Goal: Information Seeking & Learning: Find specific fact

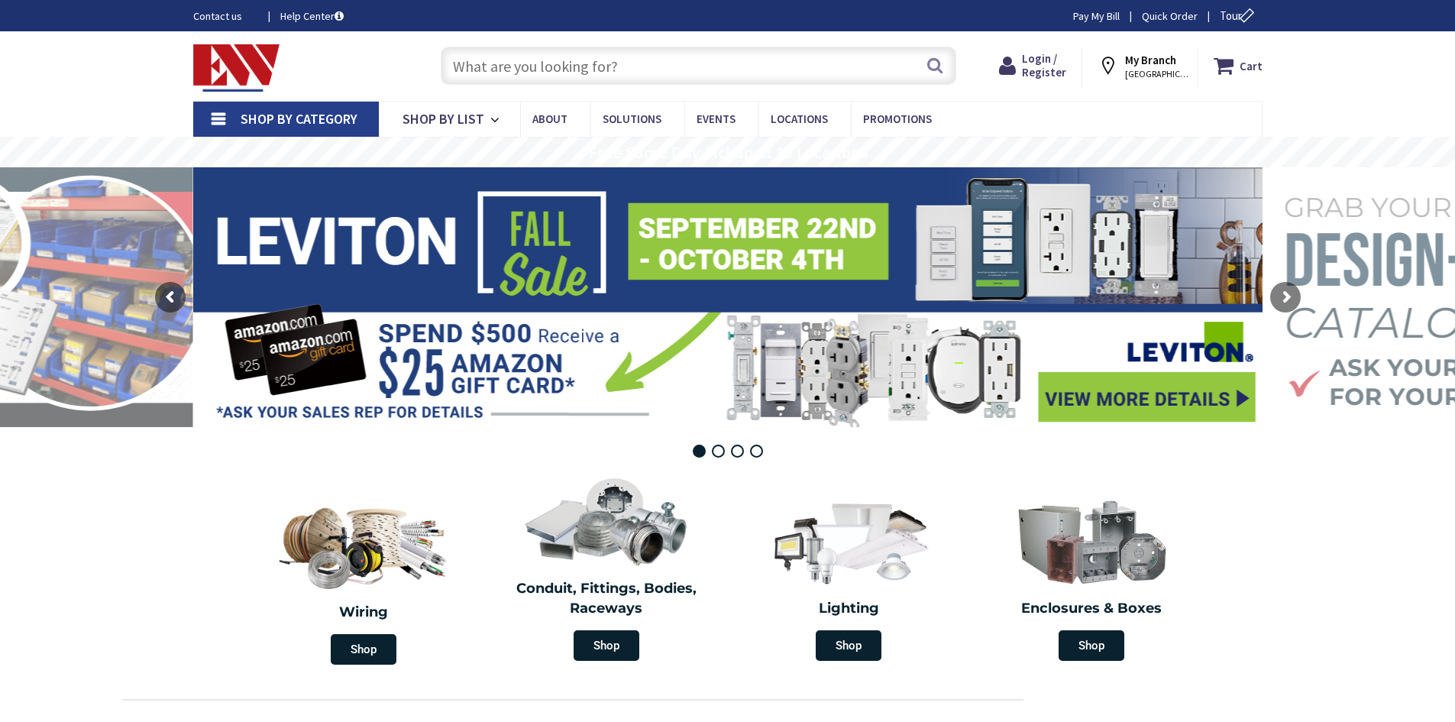
click at [581, 59] on input "text" at bounding box center [699, 66] width 516 height 38
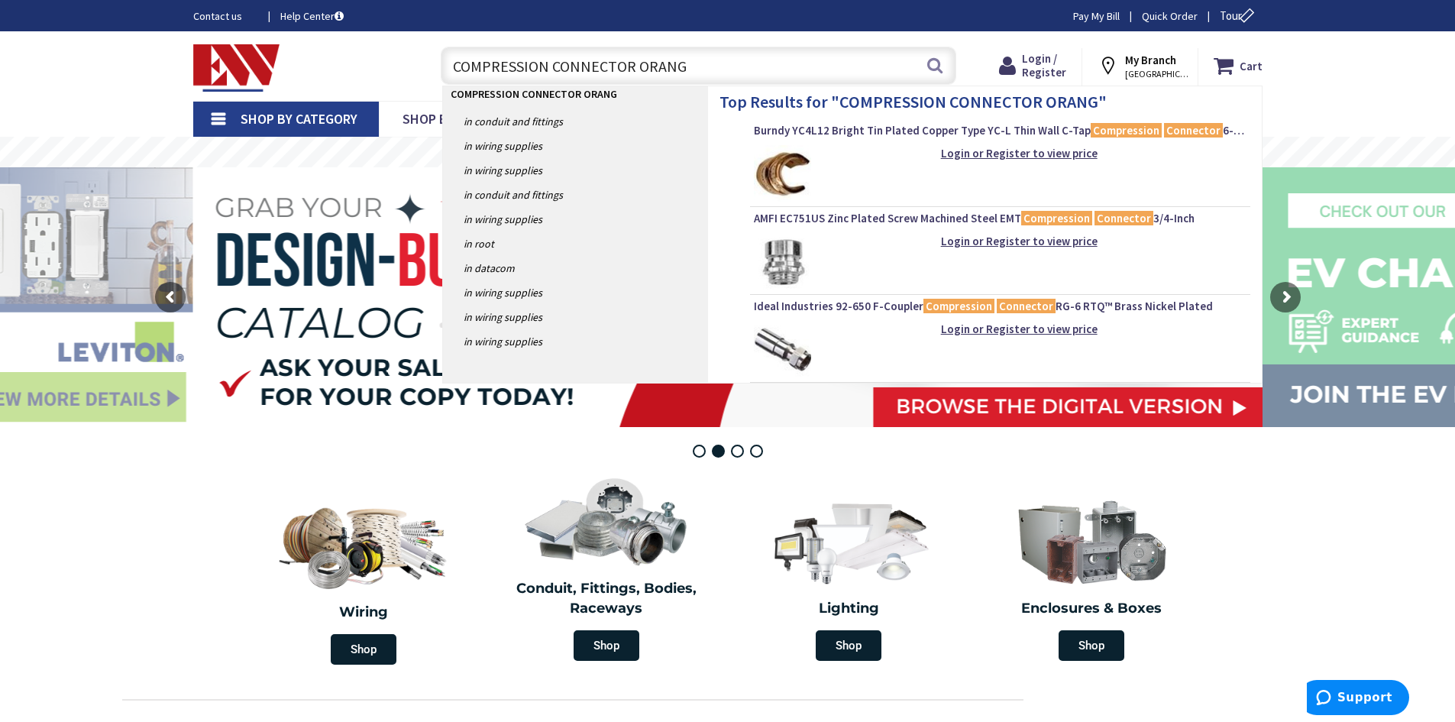
type input "COMPRESSION CONNECTOR ORANGE"
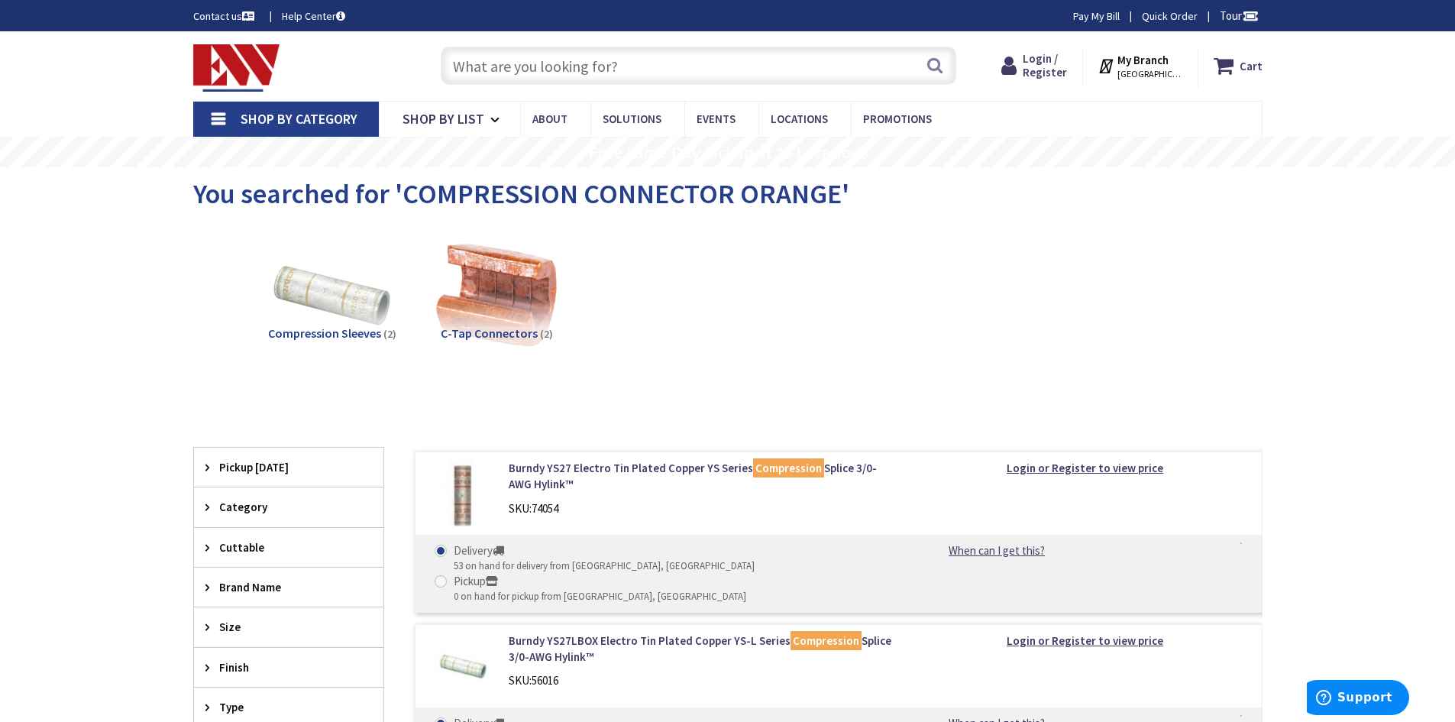
click at [601, 66] on input "text" at bounding box center [699, 66] width 516 height 38
type input "[GEOGRAPHIC_DATA][STREET_ADDRESS][GEOGRAPHIC_DATA]"
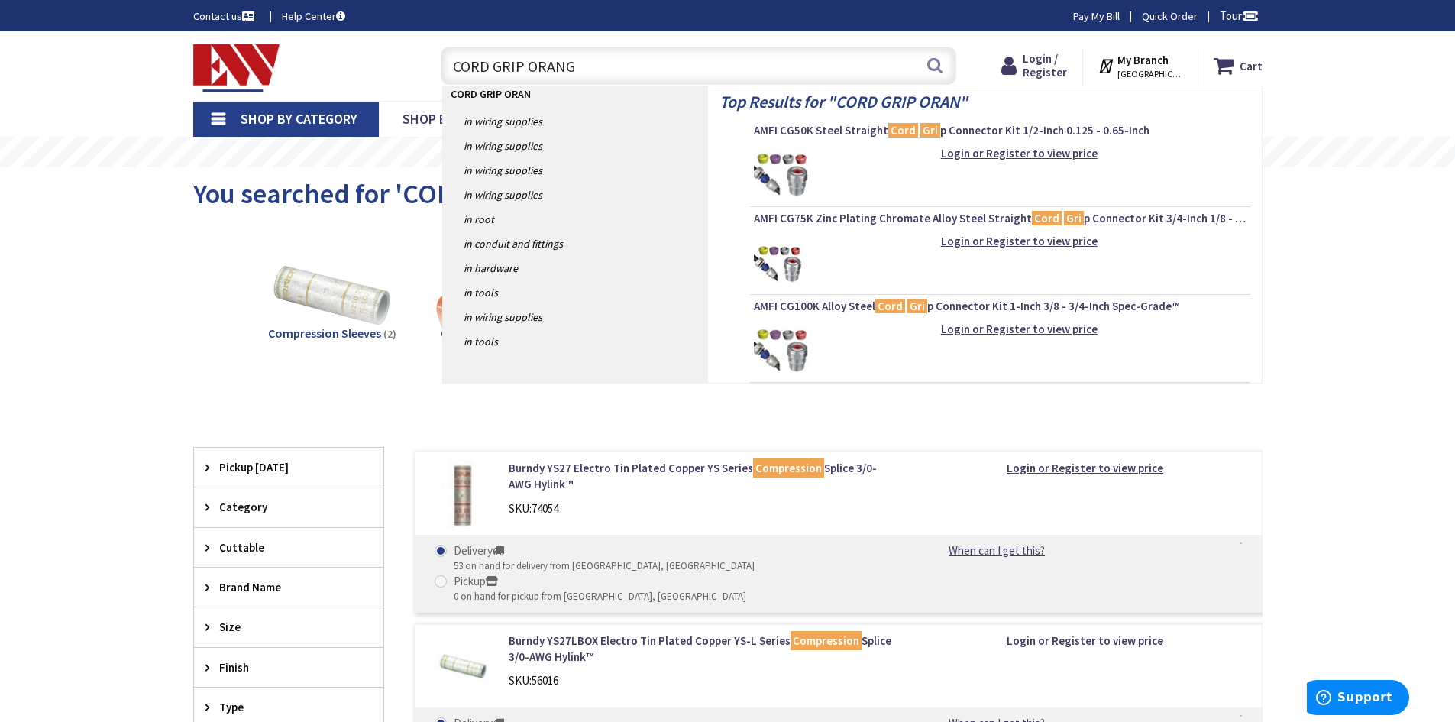
type input "CORD GRIP ORANGE"
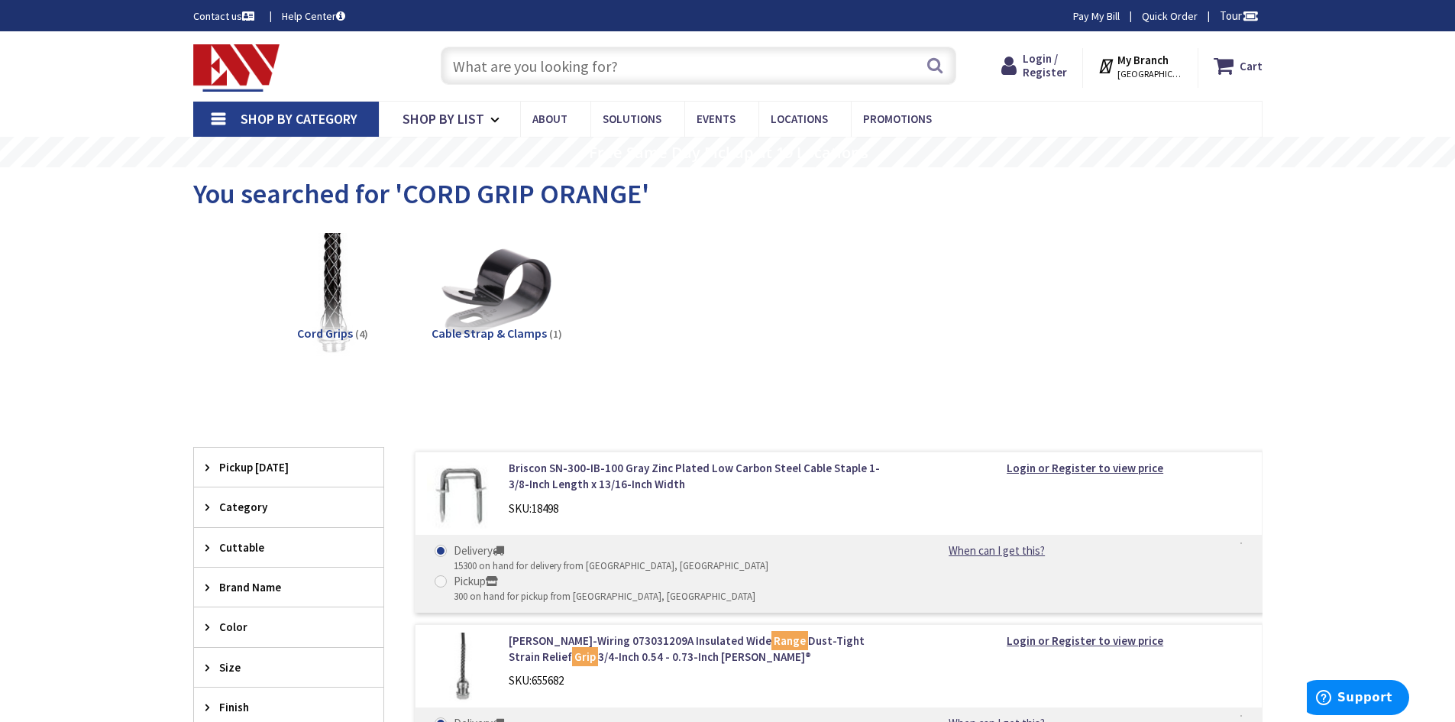
click at [253, 70] on img at bounding box center [236, 67] width 87 height 47
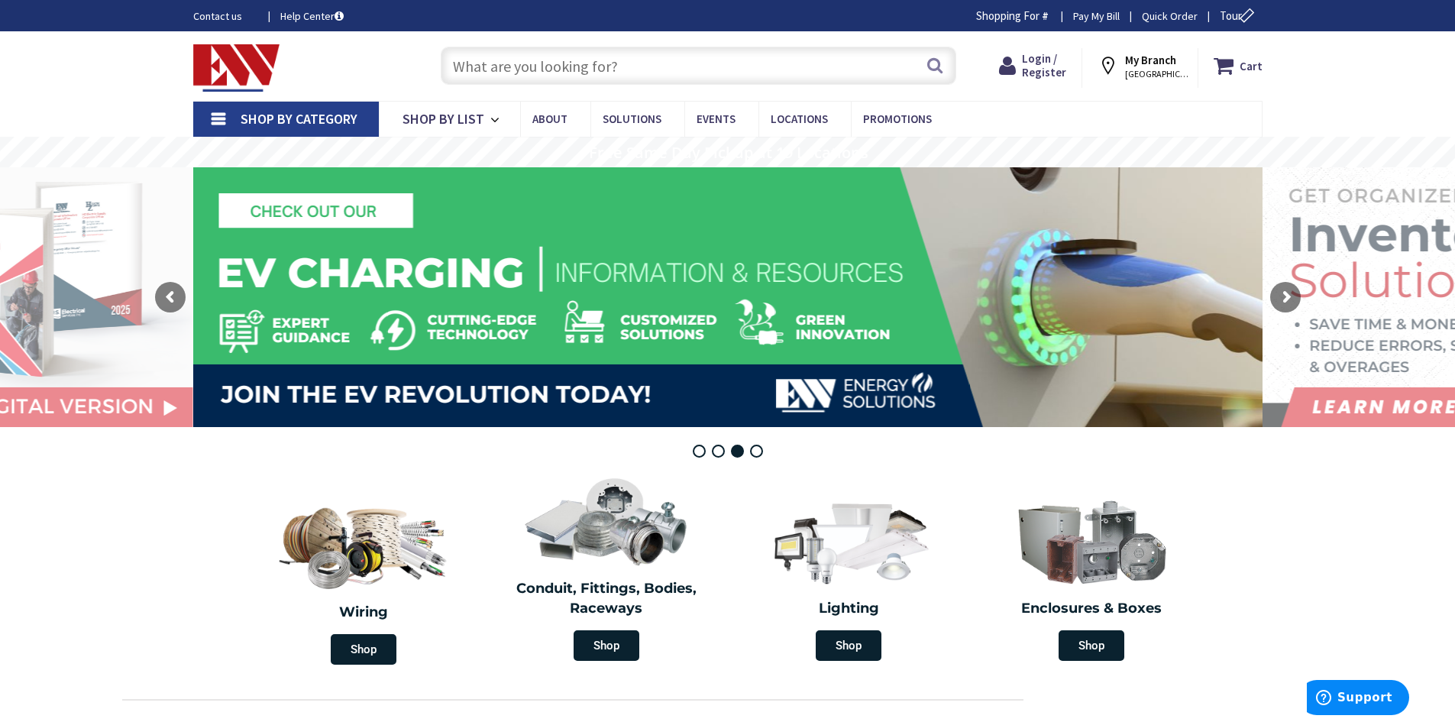
click at [701, 68] on input "text" at bounding box center [699, 66] width 516 height 38
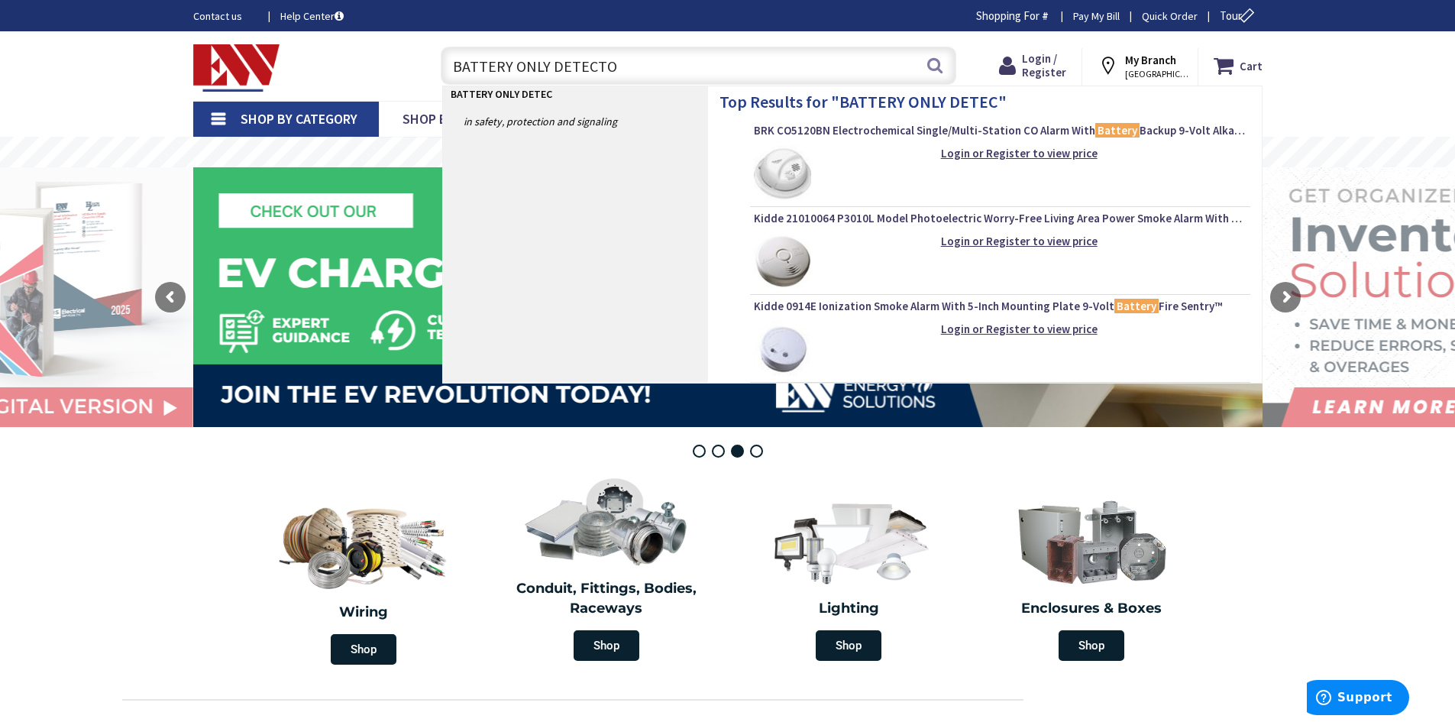
type input "BATTERY ONLY DETECTOR"
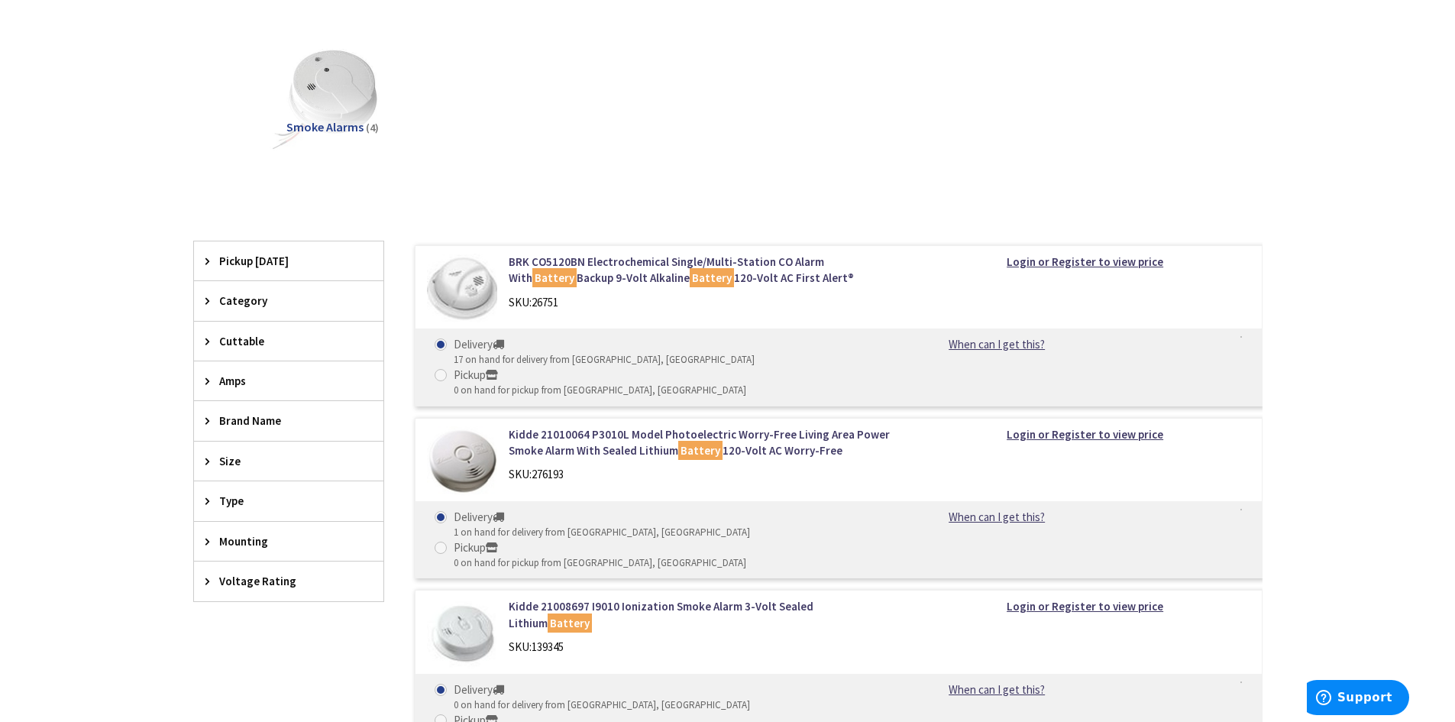
scroll to position [306, 0]
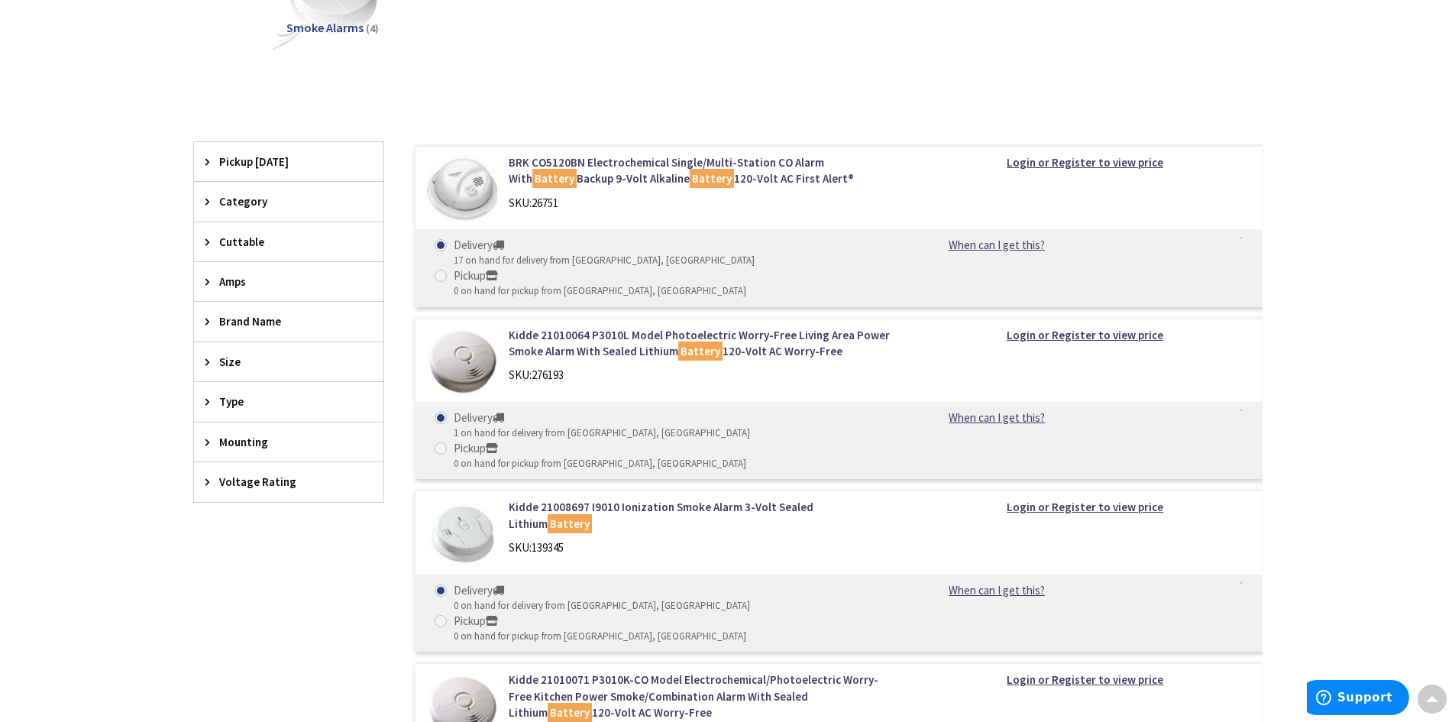
click at [208, 202] on icon at bounding box center [210, 201] width 11 height 11
click at [209, 202] on icon at bounding box center [210, 201] width 11 height 11
click at [573, 167] on link "BRK CO5120BN Electrochemical Single/Multi-Station CO Alarm With Battery Backup …" at bounding box center [703, 170] width 389 height 33
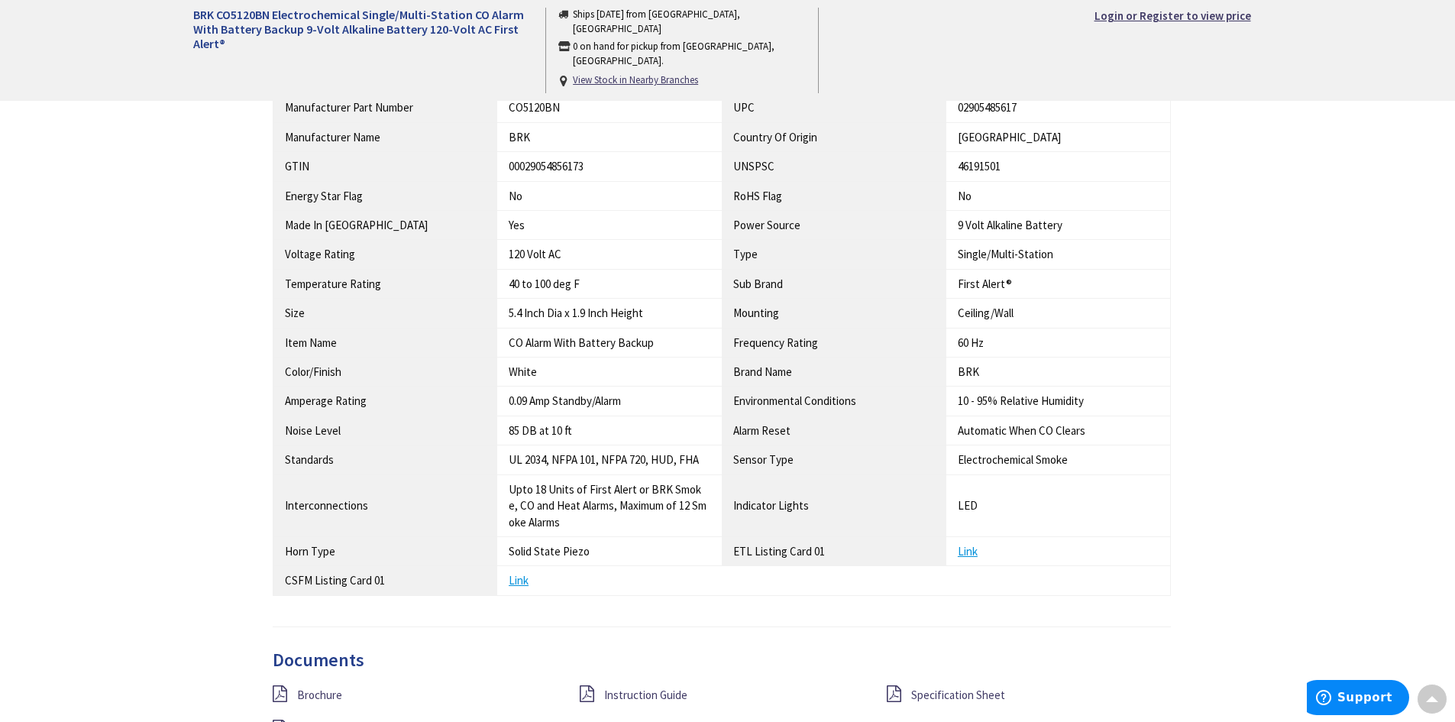
scroll to position [1222, 0]
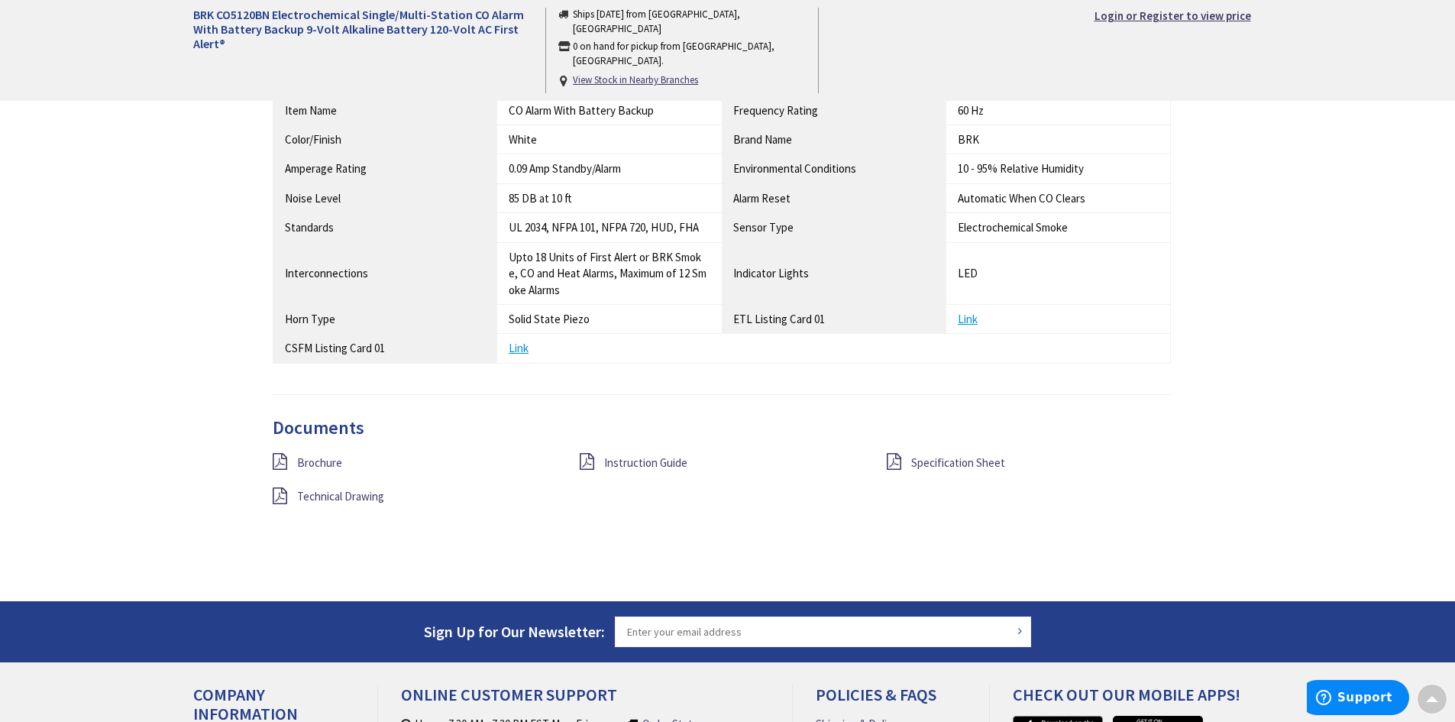
click at [929, 451] on div "Documents Brochure Instruction Guide Specification Sheet Technical Drawing" at bounding box center [722, 481] width 899 height 127
click at [929, 457] on span "Specification Sheet" at bounding box center [958, 462] width 94 height 15
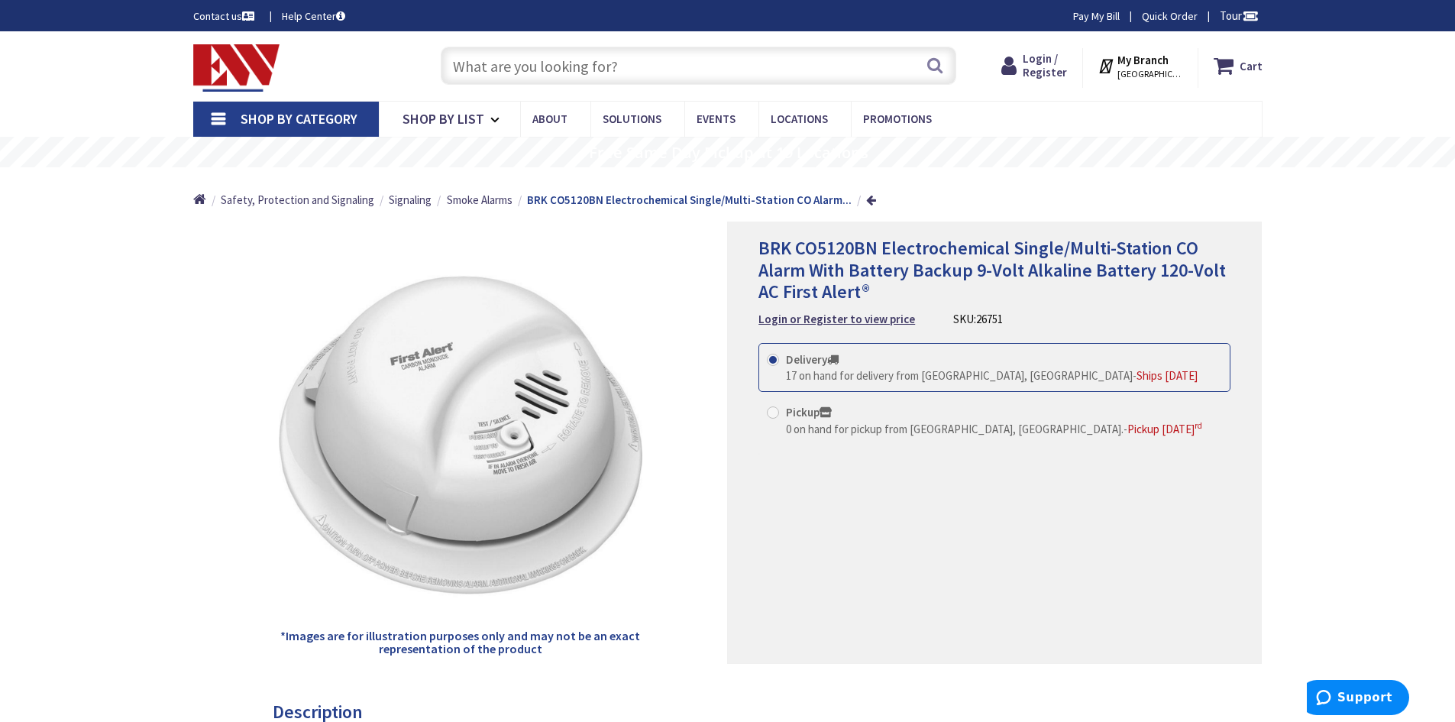
click at [558, 70] on input "text" at bounding box center [699, 66] width 516 height 38
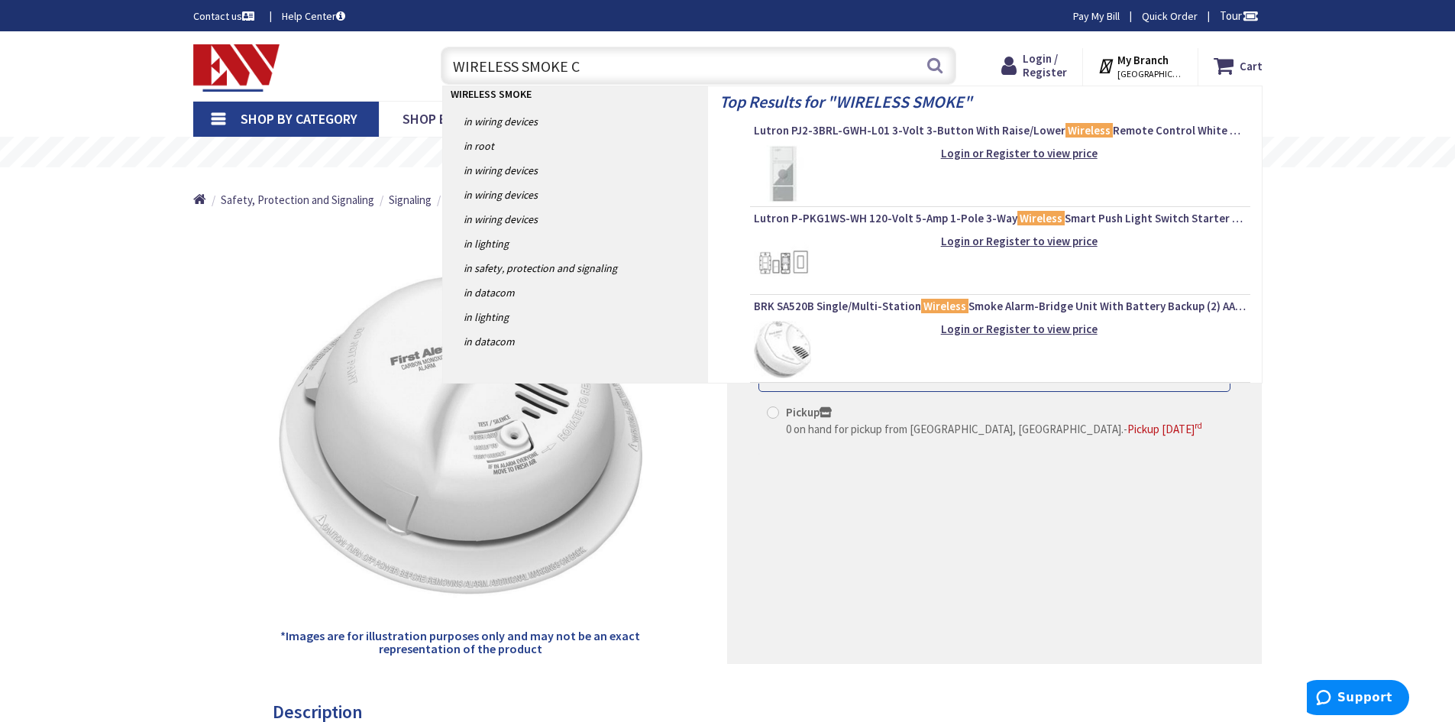
type input "WIRELESS SMOKE CO"
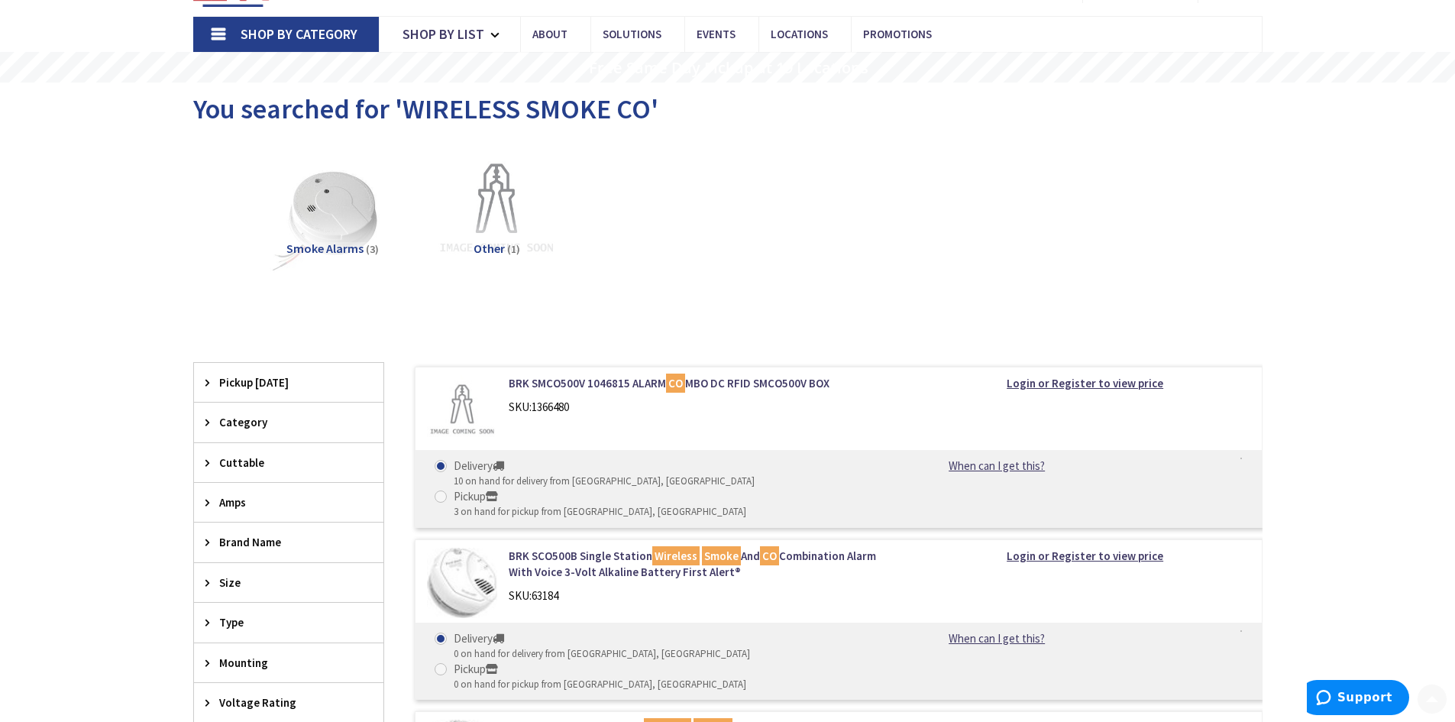
scroll to position [229, 0]
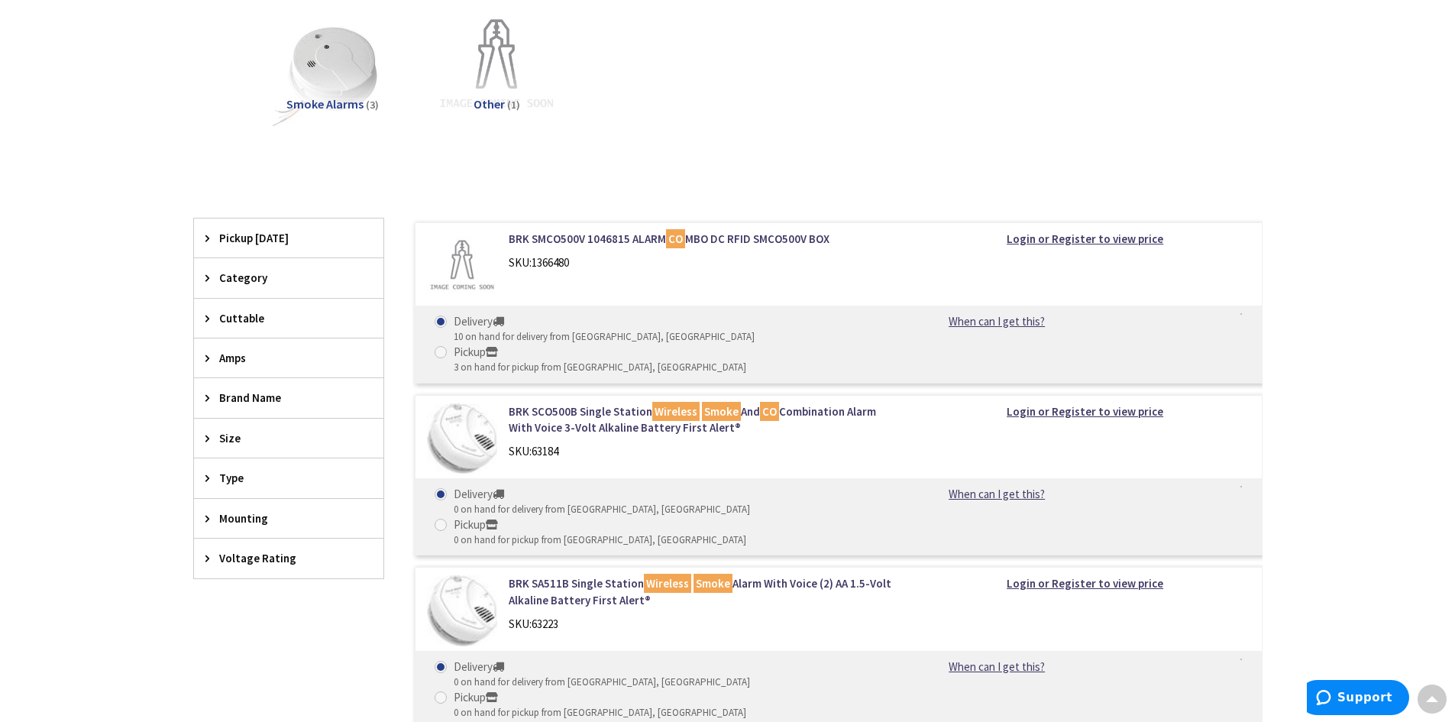
click at [253, 273] on span "Category" at bounding box center [281, 278] width 125 height 16
click at [225, 475] on span "Type" at bounding box center [281, 478] width 125 height 16
click at [224, 475] on span "Type" at bounding box center [281, 478] width 125 height 16
click at [220, 521] on span "Mounting" at bounding box center [281, 518] width 125 height 16
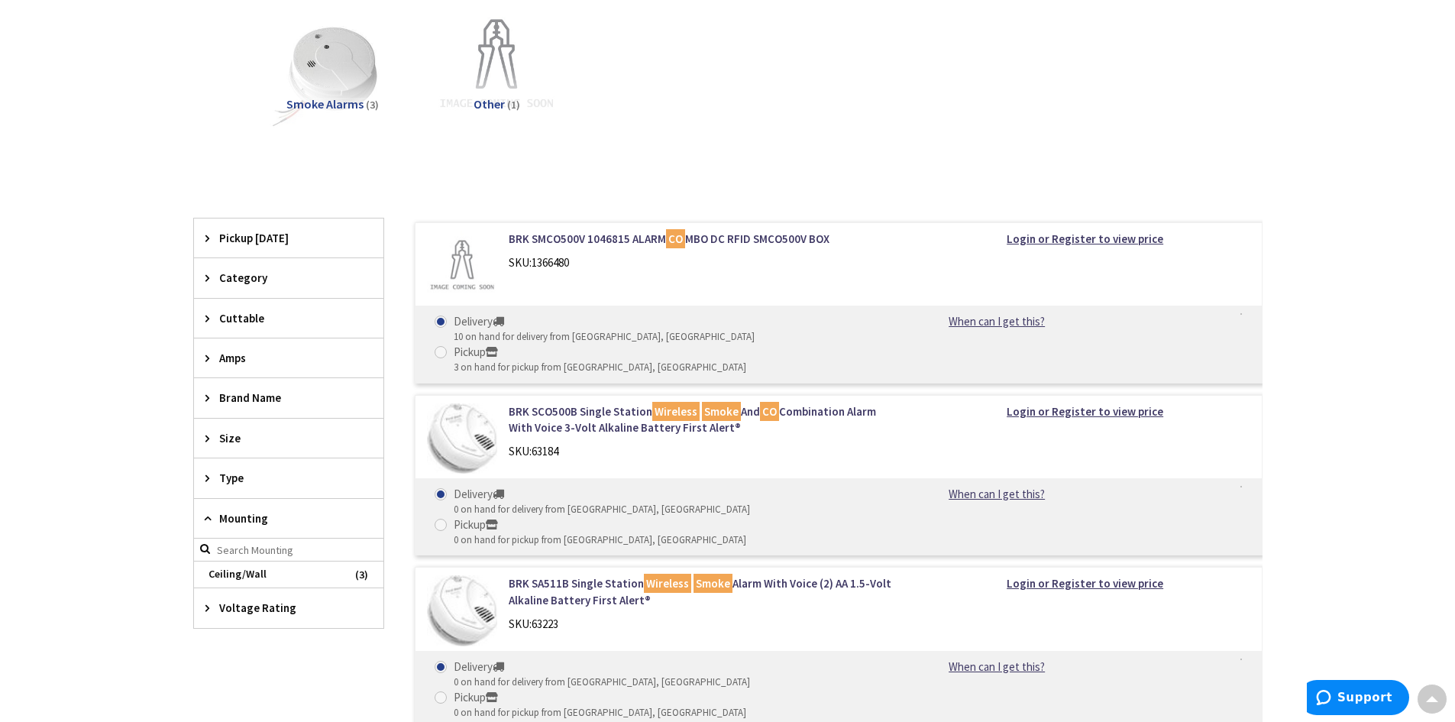
click at [222, 519] on span "Mounting" at bounding box center [281, 518] width 125 height 16
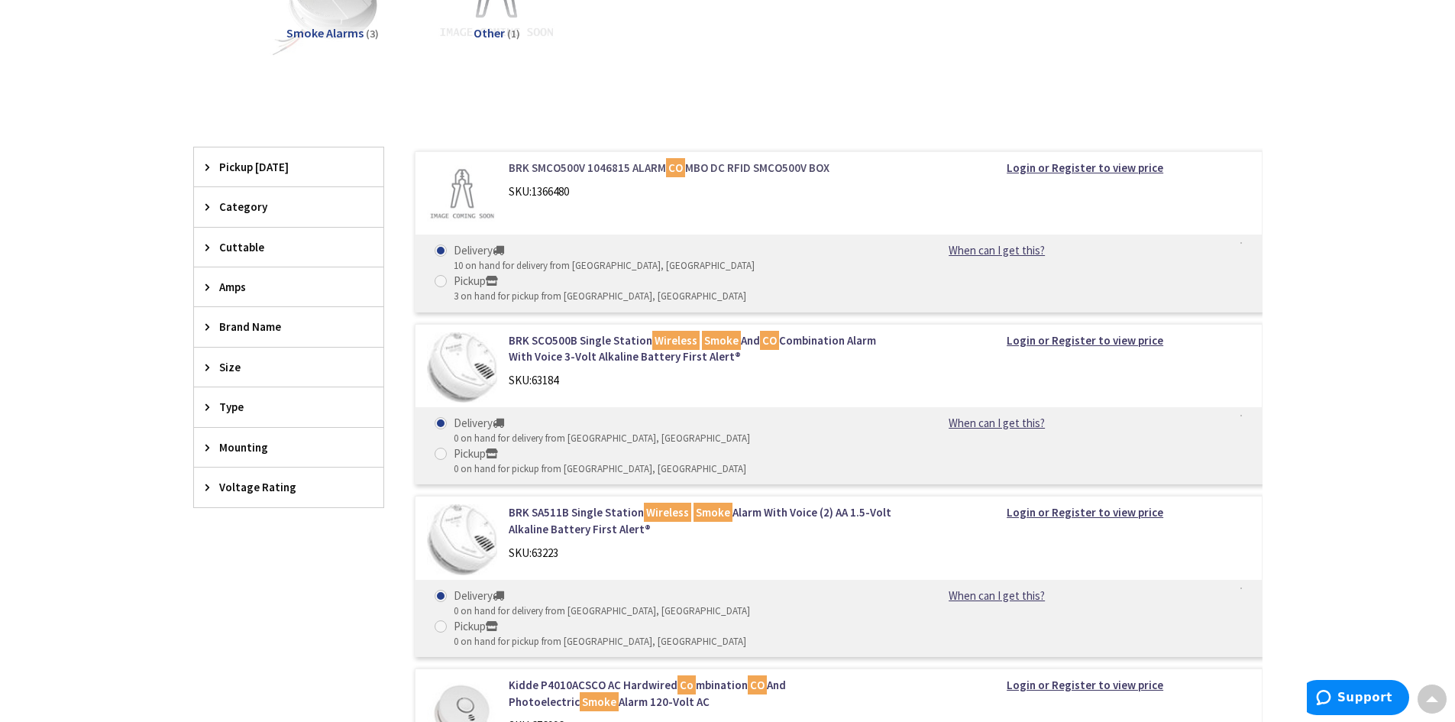
scroll to position [0, 0]
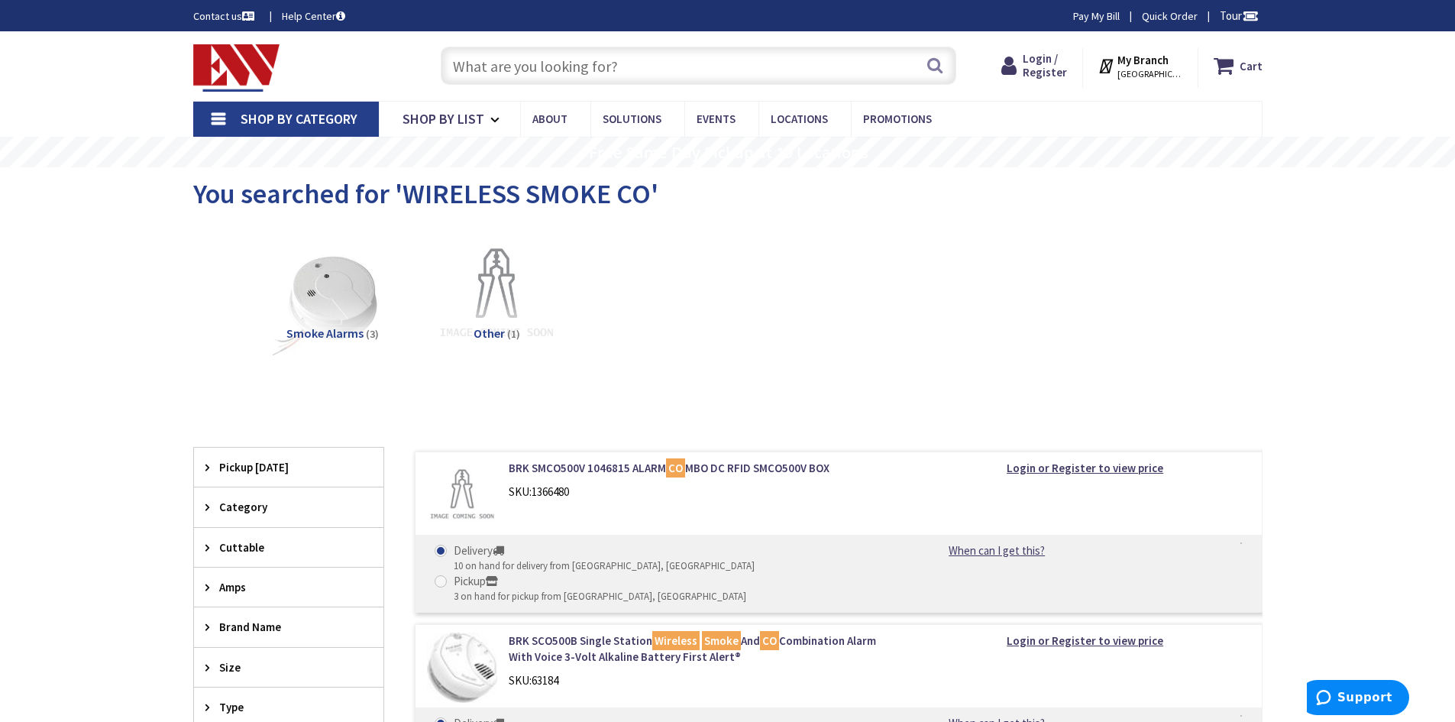
click at [269, 73] on img at bounding box center [236, 67] width 87 height 47
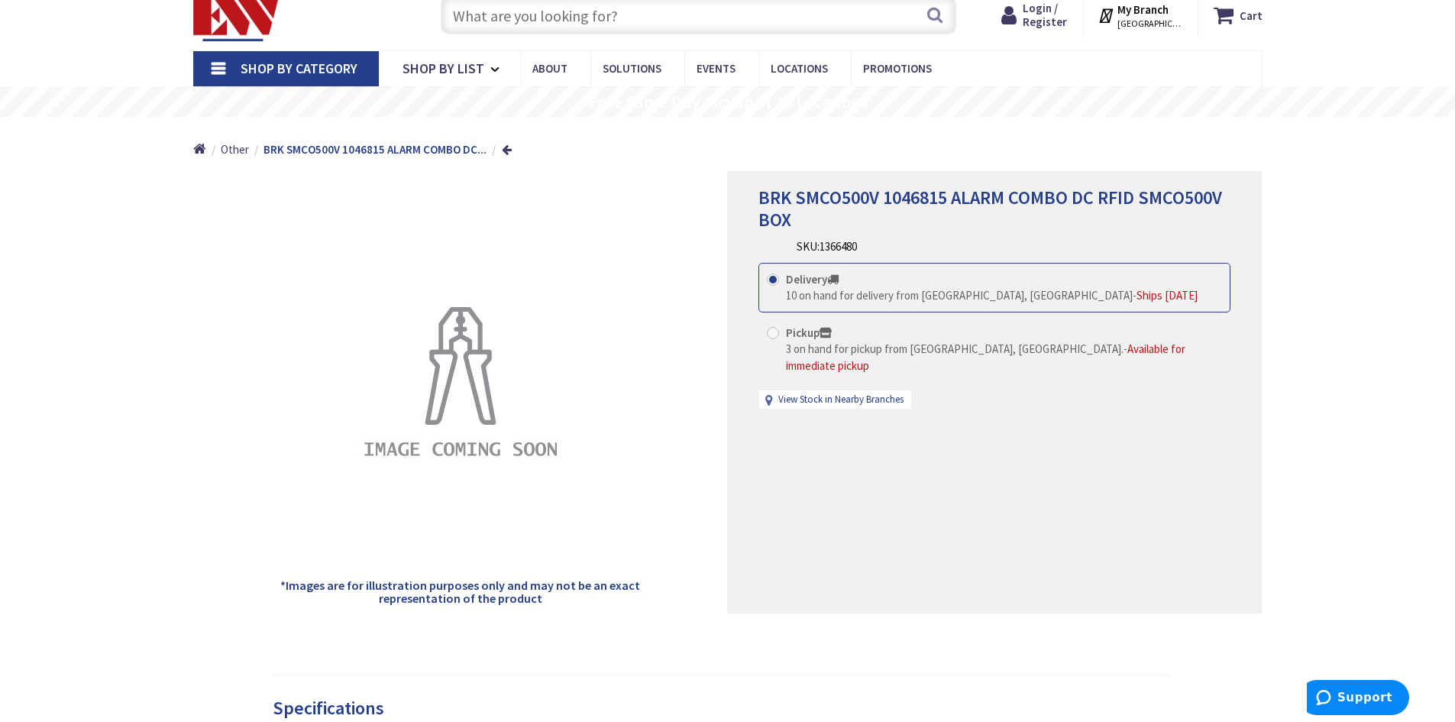
scroll to position [76, 0]
